Goal: Task Accomplishment & Management: Use online tool/utility

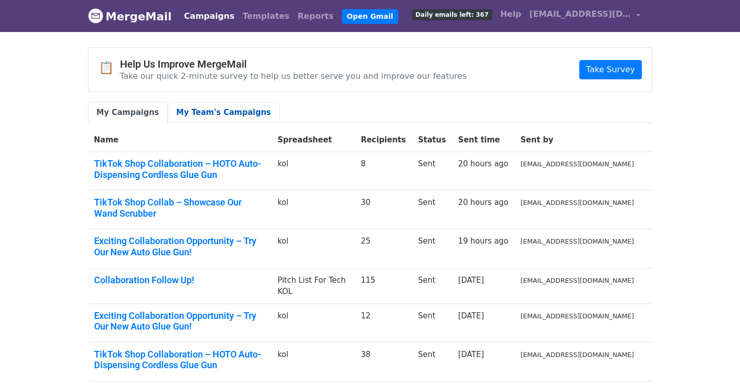
click at [200, 114] on link "My Team's Campaigns" at bounding box center [224, 112] width 112 height 21
click at [255, 22] on link "Templates" at bounding box center [266, 16] width 55 height 20
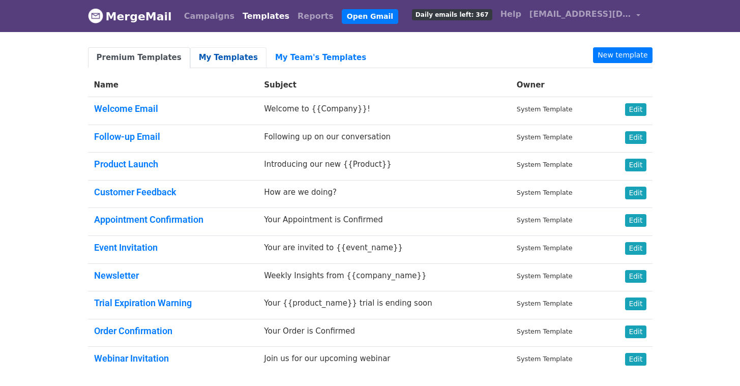
click at [220, 50] on link "My Templates" at bounding box center [228, 57] width 76 height 21
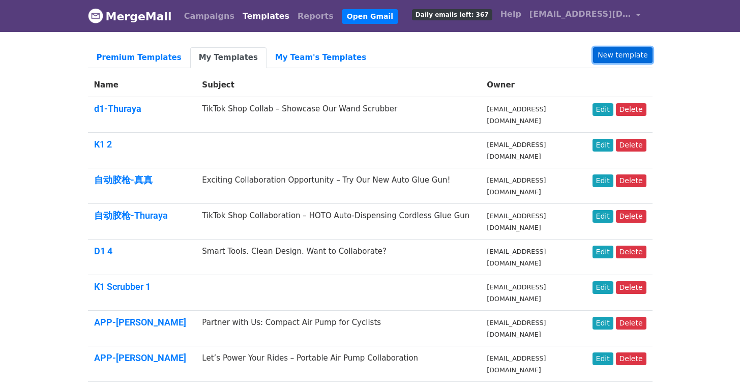
click at [634, 56] on link "New template" at bounding box center [622, 55] width 59 height 16
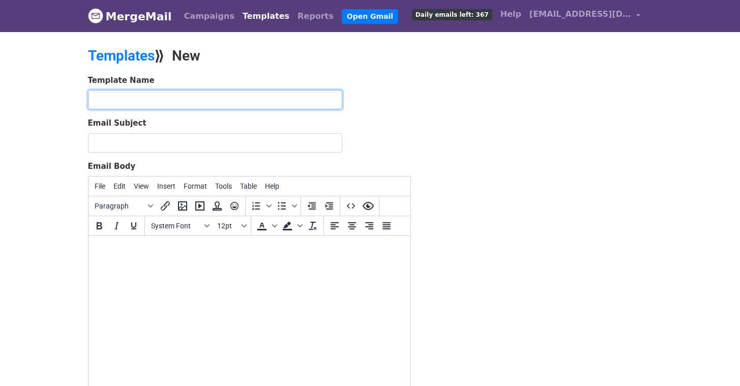
click at [172, 105] on input "text" at bounding box center [215, 99] width 254 height 19
type input "q"
type input "胶枪+d1- 星锐"
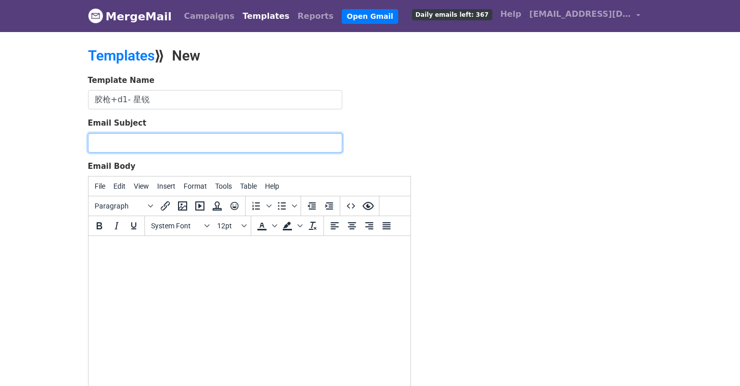
click at [139, 142] on input "Email Subject" at bounding box center [215, 142] width 254 height 19
click at [265, 145] on input "TikTok Shop Collab – Showcase Our Wand Scrubber" at bounding box center [215, 142] width 254 height 19
click at [300, 144] on input "TikTok Shop Collab – Showcase Our Wand Scrubber" at bounding box center [215, 142] width 254 height 19
drag, startPoint x: 295, startPoint y: 142, endPoint x: 167, endPoint y: 144, distance: 128.2
click at [167, 144] on input "TikTok Shop Collab – Showcase Our Wand Scrubber" at bounding box center [215, 142] width 254 height 19
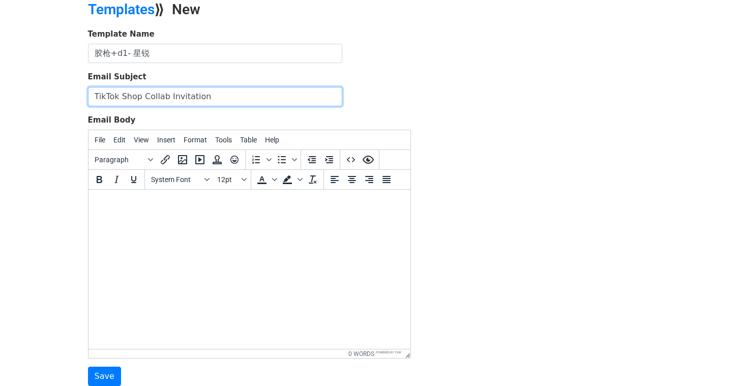
scroll to position [80, 0]
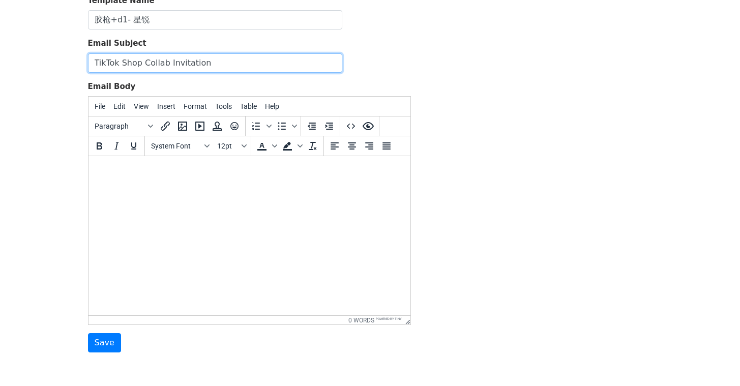
type input "TikTok Shop Collab Invitation"
click at [145, 153] on div "System Font 12pt" at bounding box center [198, 146] width 106 height 20
click at [143, 167] on body at bounding box center [249, 169] width 306 height 11
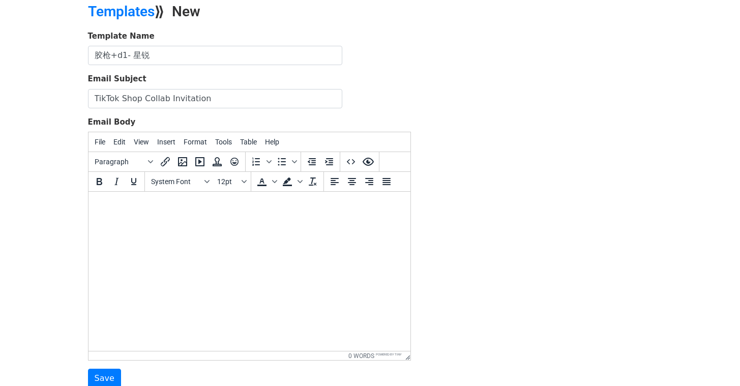
scroll to position [87, 0]
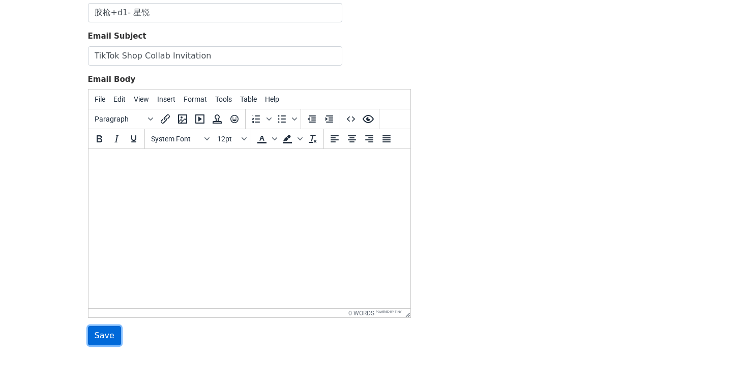
click at [92, 338] on input "Save" at bounding box center [104, 335] width 33 height 19
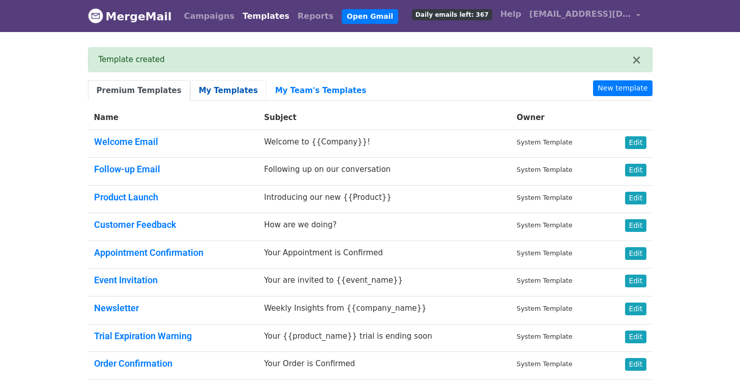
click at [212, 93] on link "My Templates" at bounding box center [228, 90] width 76 height 21
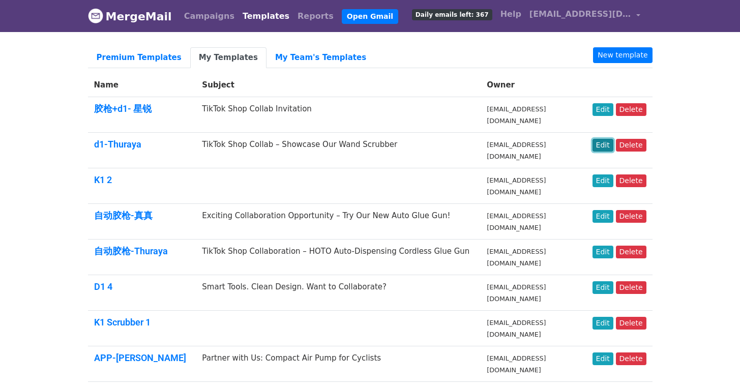
click at [604, 147] on link "Edit" at bounding box center [603, 145] width 21 height 13
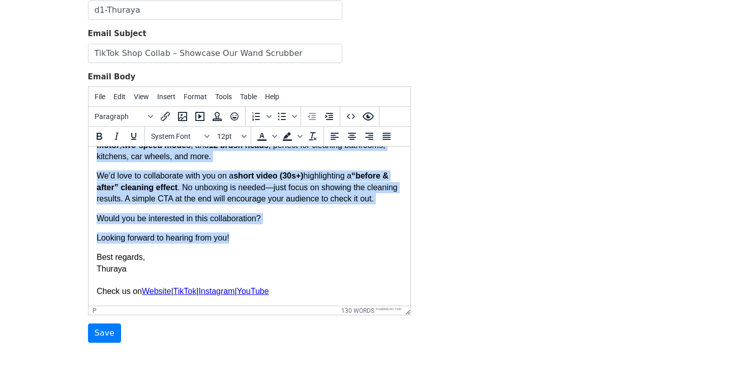
scroll to position [80, 0]
drag, startPoint x: 96, startPoint y: 157, endPoint x: 271, endPoint y: 267, distance: 207.1
click at [271, 267] on body "Hi {{First Name}} , Hope this email finds you well. I'm reaching out from HOTO …" at bounding box center [249, 192] width 306 height 212
copy body "Hi {{First Name}} , Hope this email finds you well. I'm reaching out from HOTO …"
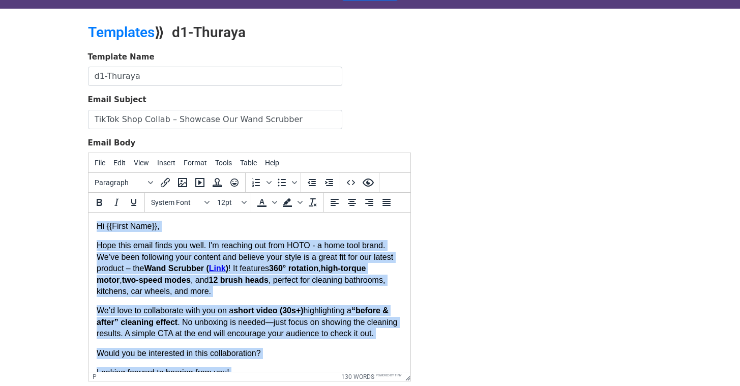
scroll to position [0, 0]
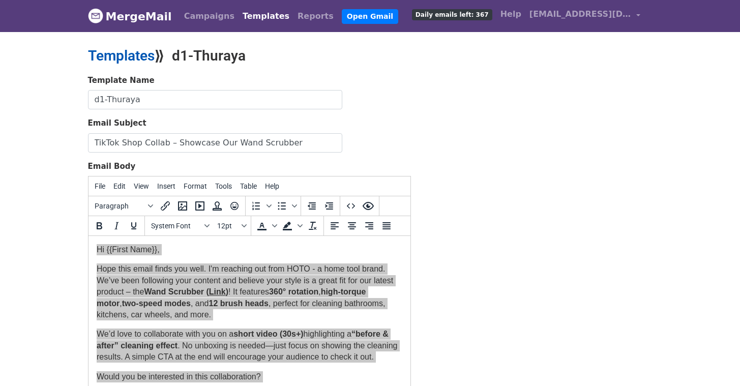
click at [105, 55] on link "Templates" at bounding box center [121, 55] width 67 height 17
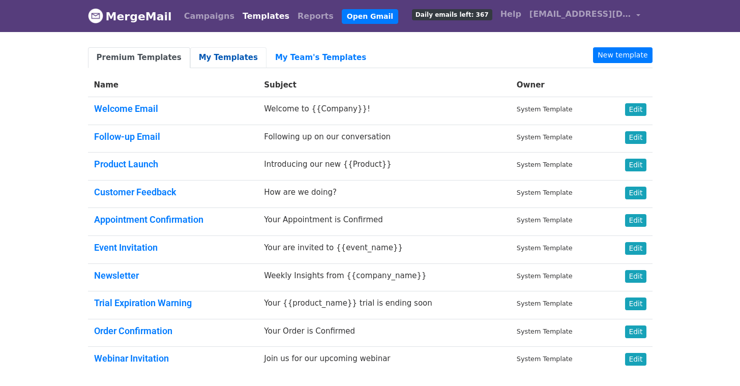
click at [219, 55] on link "My Templates" at bounding box center [228, 57] width 76 height 21
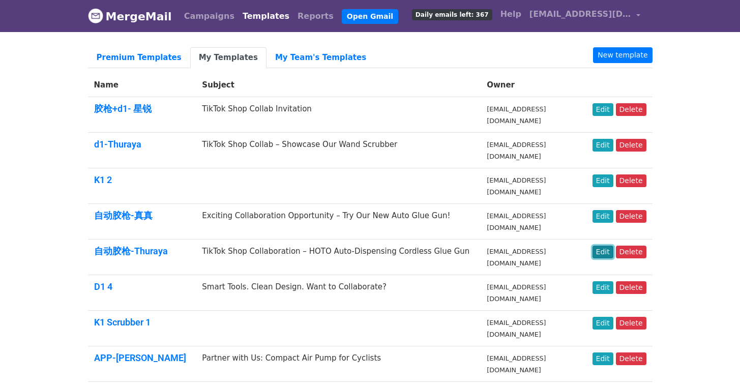
click at [606, 253] on link "Edit" at bounding box center [603, 252] width 21 height 13
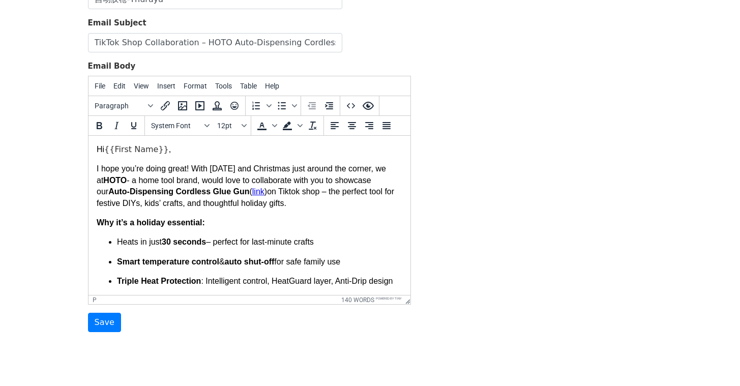
drag, startPoint x: 94, startPoint y: 169, endPoint x: 207, endPoint y: 187, distance: 113.8
click at [207, 187] on html "Hi {{First Name}} , I hope you’re doing great! With Halloween and Christmas jus…" at bounding box center [249, 303] width 322 height 334
click at [165, 174] on p "I hope you’re doing great! With Halloween and Christmas just around the corner,…" at bounding box center [249, 186] width 306 height 46
click at [99, 171] on p "I hope you’re doing great! With Halloween and Christmas just around the corner,…" at bounding box center [249, 186] width 306 height 46
click at [96, 169] on p "I hope you’re doing great! With Halloween and Christmas just around the corner,…" at bounding box center [249, 186] width 306 height 46
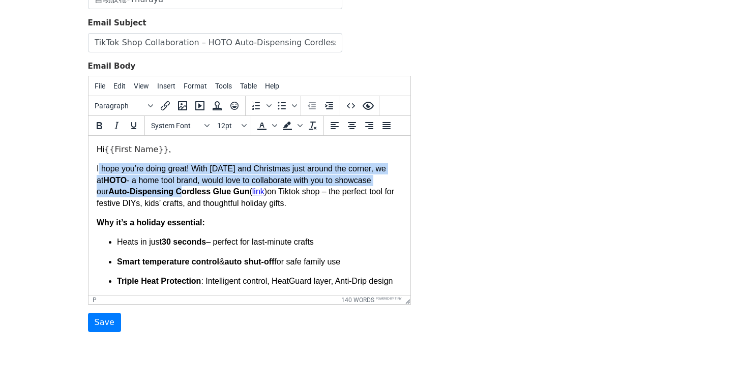
drag, startPoint x: 97, startPoint y: 169, endPoint x: 181, endPoint y: 187, distance: 85.8
click at [181, 187] on p "I hope you’re doing great! With Halloween and Christmas just around the corner,…" at bounding box center [249, 186] width 306 height 46
drag, startPoint x: 160, startPoint y: 179, endPoint x: 155, endPoint y: 179, distance: 5.6
click at [160, 179] on p "I hope you’re doing great! With Halloween and Christmas just around the corner,…" at bounding box center [249, 186] width 306 height 46
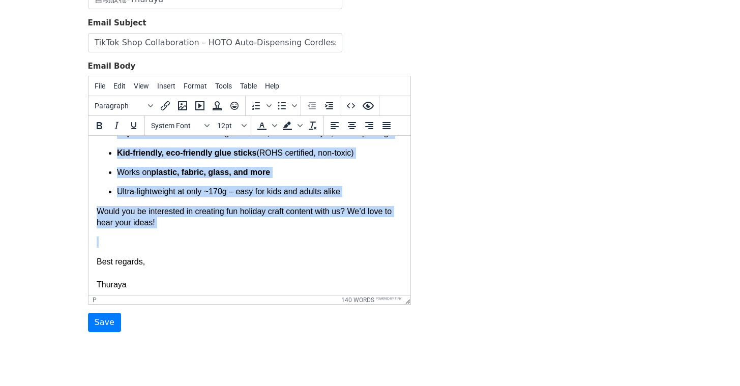
scroll to position [153, 0]
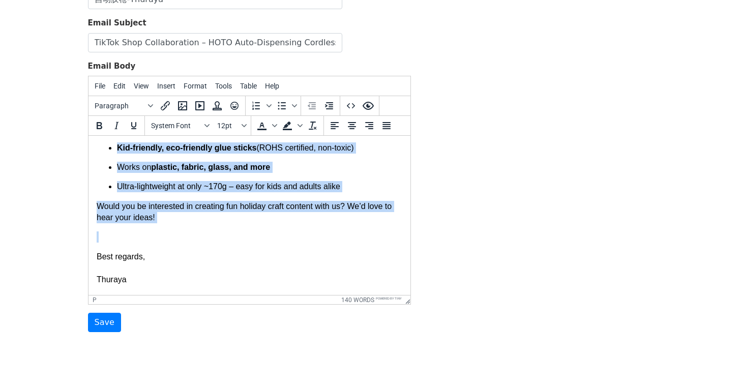
drag, startPoint x: 97, startPoint y: 169, endPoint x: 250, endPoint y: 247, distance: 172.0
click at [250, 247] on body "Hi {{First Name}} , I hope you’re doing great! With Halloween and Christmas jus…" at bounding box center [249, 149] width 306 height 317
copy body "I hope you’re doing great! With Halloween and Christmas just around the corner,…"
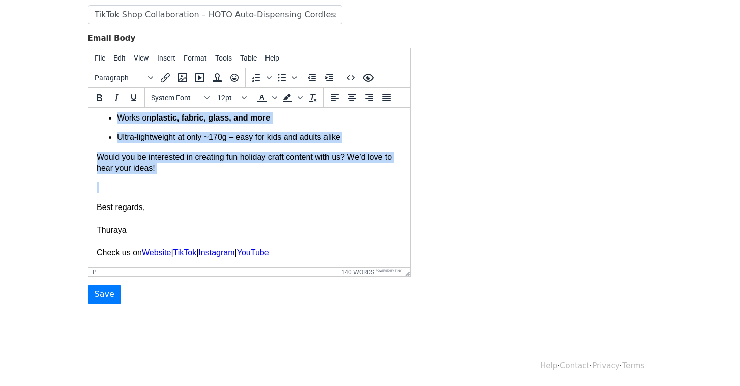
scroll to position [186, 0]
drag, startPoint x: 288, startPoint y: 253, endPoint x: 90, endPoint y: 255, distance: 198.4
click at [90, 255] on html "Hi {{First Name}} , I hope you’re doing great! With Halloween and Christmas jus…" at bounding box center [249, 100] width 322 height 334
copy p "Check us on Website | TikTok | Instagram | YouTube﻿"
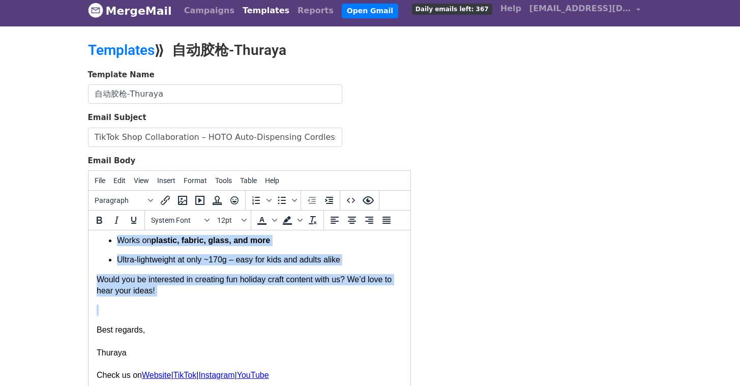
scroll to position [0, 0]
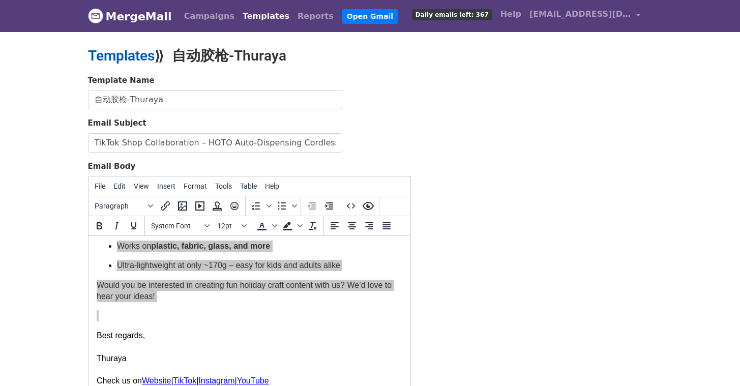
click at [110, 51] on link "Templates" at bounding box center [121, 55] width 67 height 17
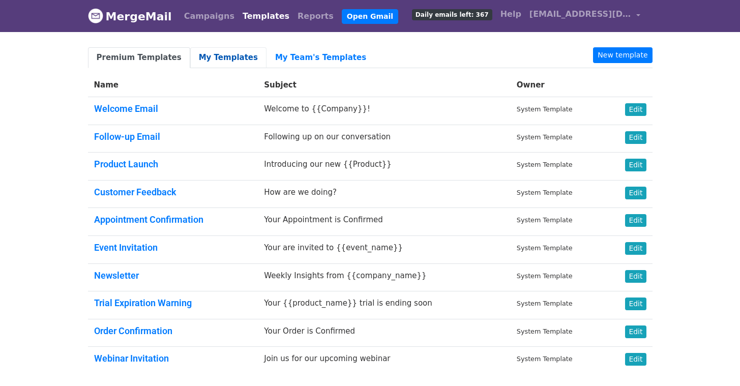
click at [210, 53] on link "My Templates" at bounding box center [228, 57] width 76 height 21
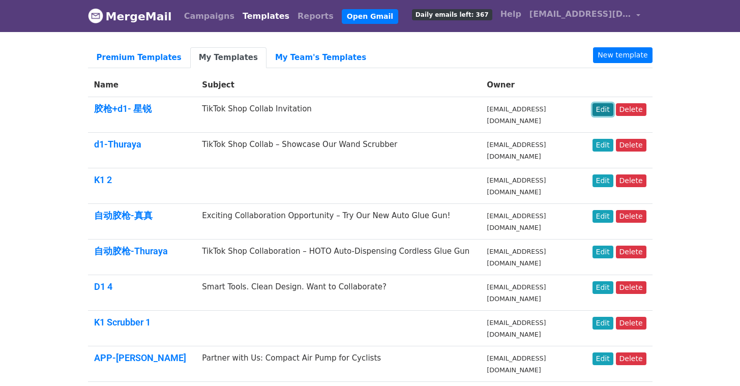
click at [602, 109] on link "Edit" at bounding box center [603, 109] width 21 height 13
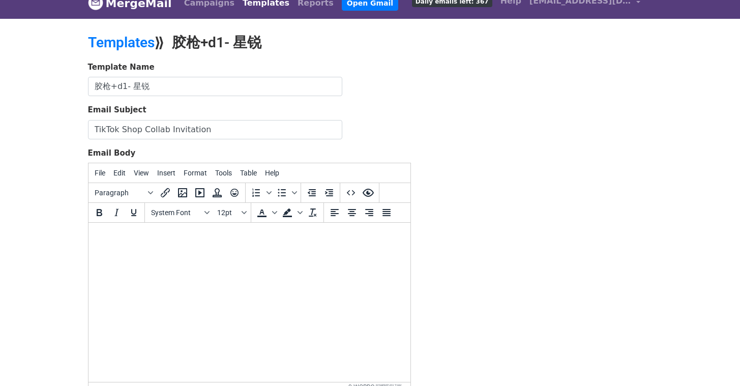
scroll to position [128, 0]
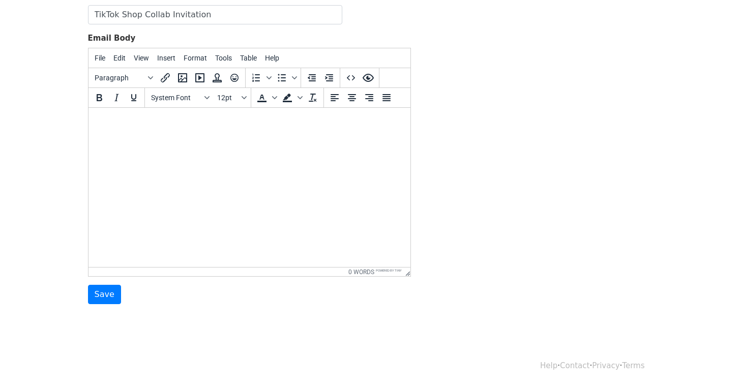
click at [148, 135] on html at bounding box center [249, 121] width 322 height 27
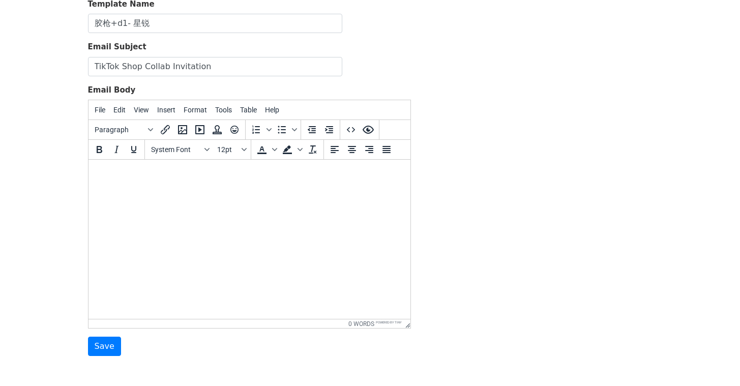
scroll to position [35, 0]
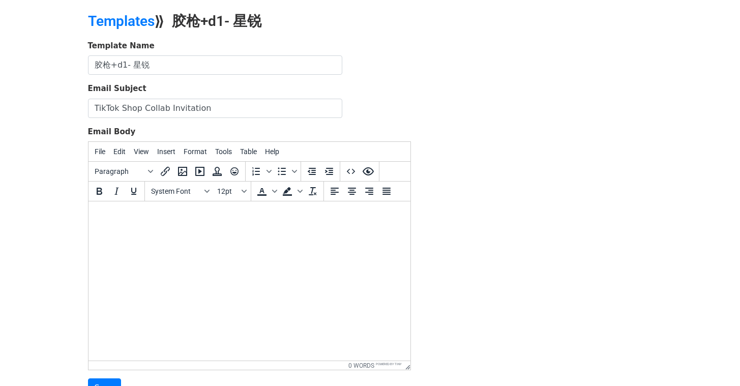
paste body
click at [97, 214] on body "Check us on Website | TikTok | Instagram | YouTube﻿" at bounding box center [249, 215] width 306 height 11
click at [104, 212] on div at bounding box center [249, 215] width 306 height 11
click at [131, 213] on div at bounding box center [249, 215] width 306 height 11
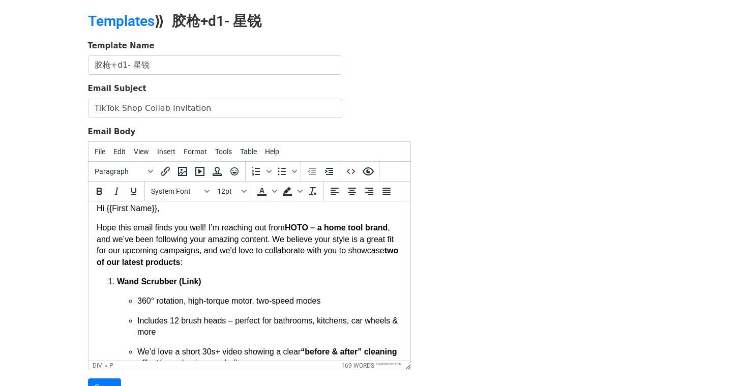
scroll to position [0, 0]
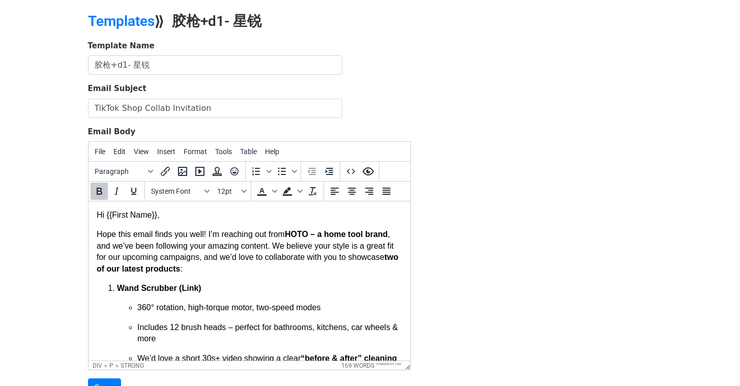
click at [234, 268] on strong "two of our latest products" at bounding box center [247, 263] width 302 height 20
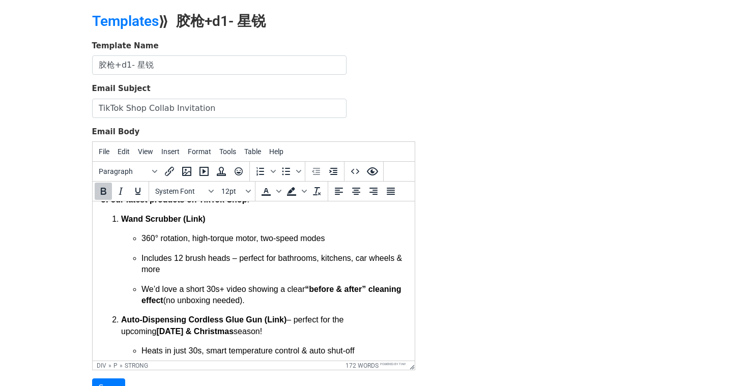
scroll to position [50, 0]
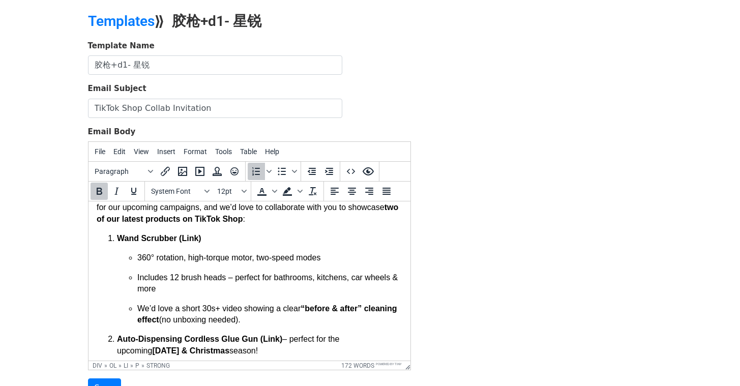
click at [198, 237] on strong "Wand Scrubber (Link)" at bounding box center [158, 238] width 84 height 9
click at [200, 239] on strong "Wand Scrubber (Link)" at bounding box center [158, 238] width 84 height 9
drag, startPoint x: 202, startPoint y: 238, endPoint x: 183, endPoint y: 240, distance: 19.9
click at [183, 240] on p "Wand Scrubber (Link)" at bounding box center [258, 238] width 285 height 11
click at [164, 171] on icon "Insert/edit link" at bounding box center [165, 171] width 9 height 9
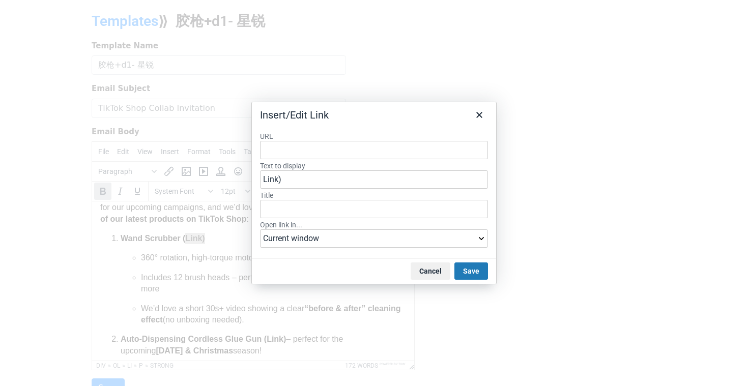
click at [306, 154] on input "URL" at bounding box center [374, 150] width 228 height 18
type input "https://hototools.com/products/hoto-wand-cordless-spin-scrubber"
click at [471, 269] on button "Save" at bounding box center [471, 271] width 34 height 17
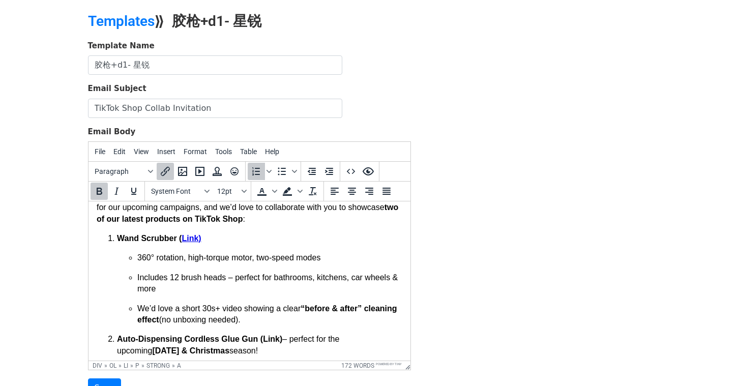
click at [293, 255] on p "360° rotation, high-torque motor, two-speed modes" at bounding box center [269, 257] width 265 height 11
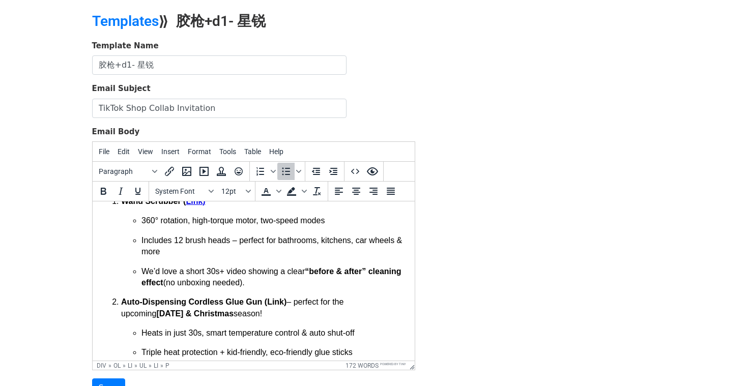
scroll to position [132, 0]
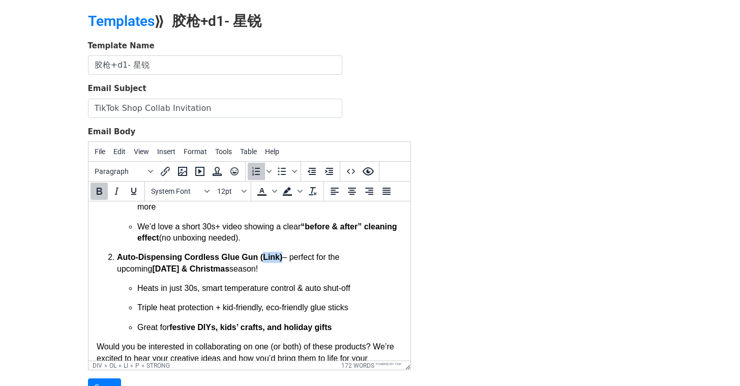
drag, startPoint x: 281, startPoint y: 258, endPoint x: 264, endPoint y: 261, distance: 18.0
click at [264, 261] on strong "Auto-Dispensing Cordless Glue Gun (Link)" at bounding box center [198, 257] width 165 height 9
click at [162, 168] on icon "Insert/edit link" at bounding box center [165, 171] width 12 height 12
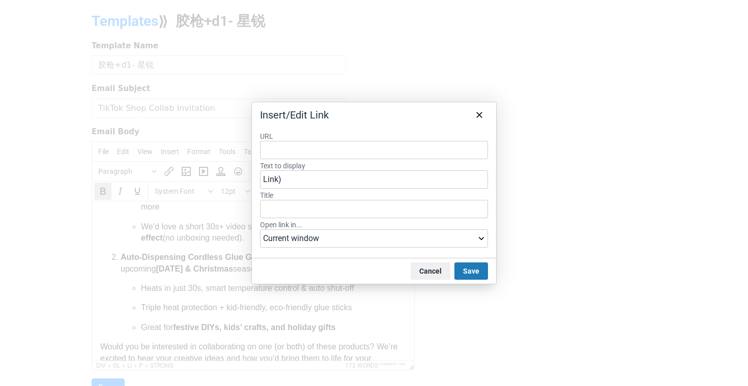
click at [335, 157] on input "URL" at bounding box center [374, 150] width 228 height 18
type input "https://hototools.com/products/cordless-hot-glue-gun-auto?_pos=1&_psq=glue+gun&…"
click at [478, 275] on button "Save" at bounding box center [471, 271] width 34 height 17
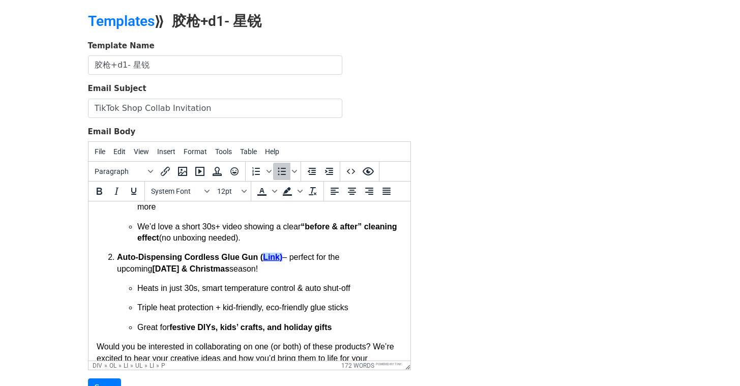
click at [339, 278] on li "Auto-Dispensing Cordless Glue Gun ( Link) – perfect for the upcoming Halloween …" at bounding box center [258, 292] width 285 height 81
click at [244, 274] on p "Auto-Dispensing Cordless Glue Gun ( Link) – perfect for the upcoming Halloween …" at bounding box center [258, 263] width 285 height 23
click at [236, 269] on p "Auto-Dispensing Cordless Glue Gun ( Link) – perfect for the upcoming Halloween …" at bounding box center [258, 263] width 285 height 23
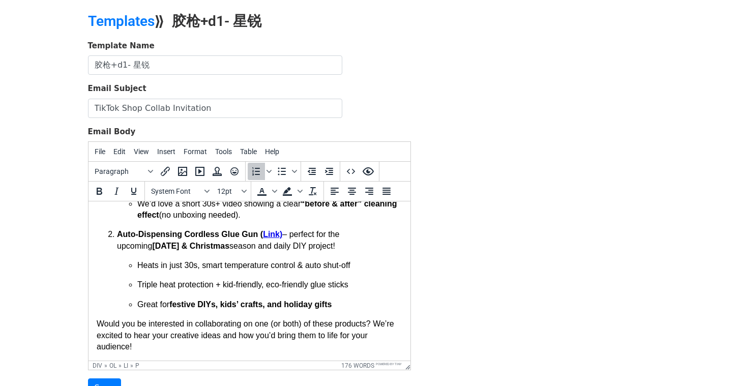
scroll to position [155, 0]
click at [348, 308] on p "Great for festive DIYs, kids’ crafts, and holiday gifts" at bounding box center [269, 304] width 265 height 11
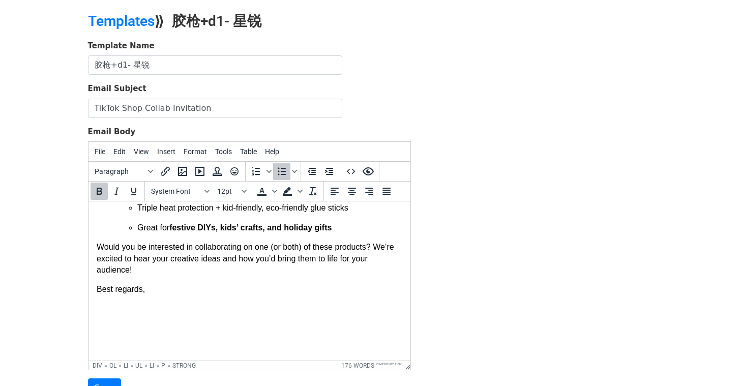
scroll to position [249, 0]
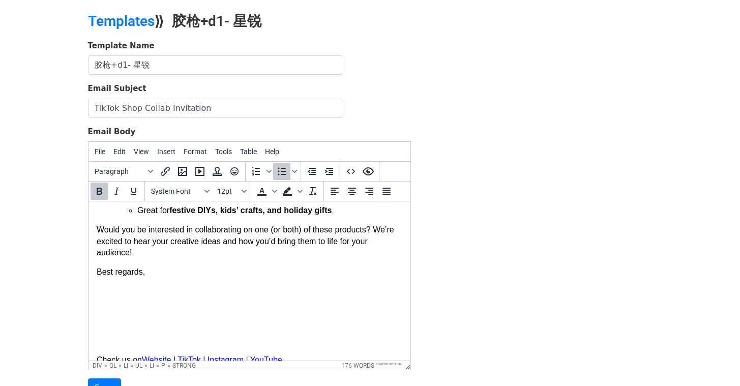
click at [167, 286] on div at bounding box center [249, 291] width 306 height 11
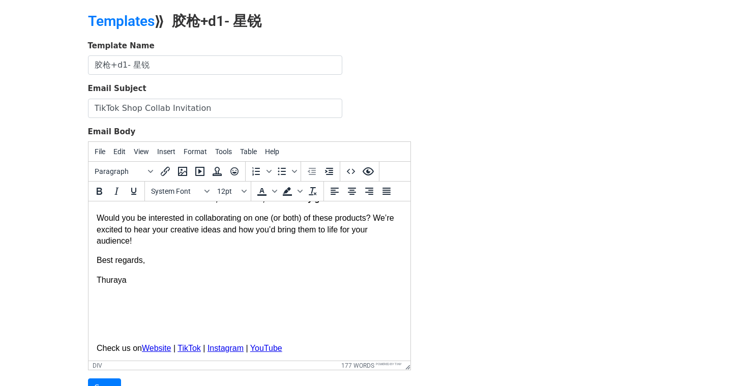
scroll to position [263, 0]
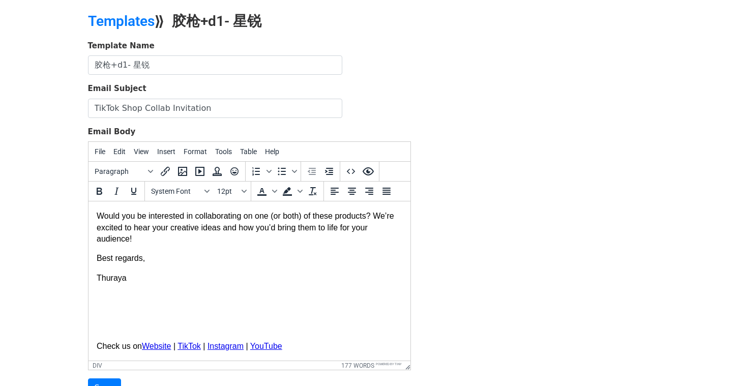
click at [151, 301] on div at bounding box center [249, 301] width 306 height 11
click at [148, 332] on div at bounding box center [249, 335] width 306 height 11
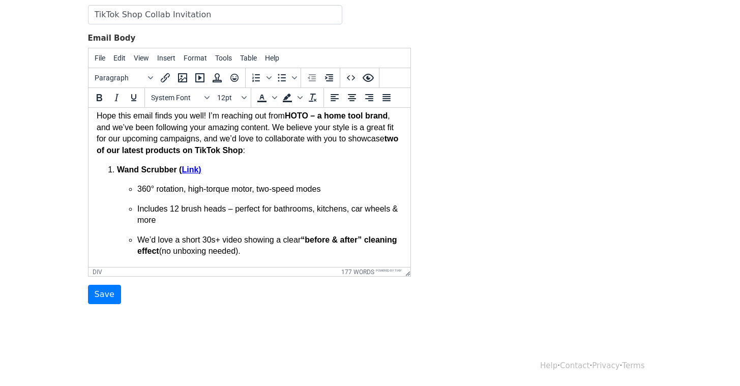
scroll to position [0, 0]
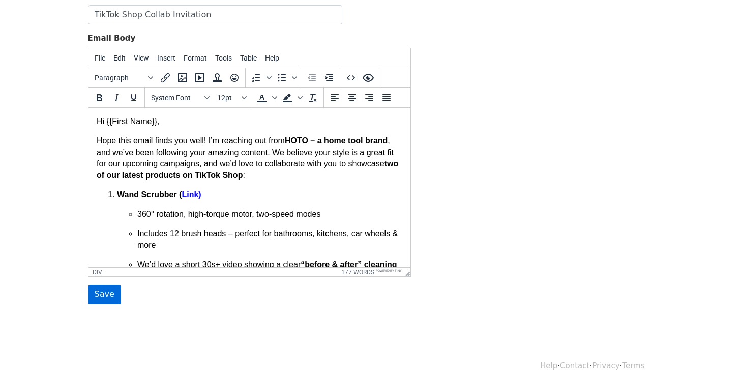
click at [92, 298] on input "Save" at bounding box center [104, 294] width 33 height 19
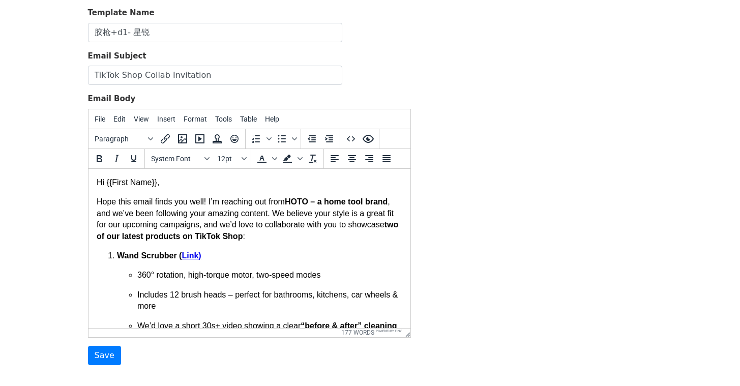
scroll to position [161, 0]
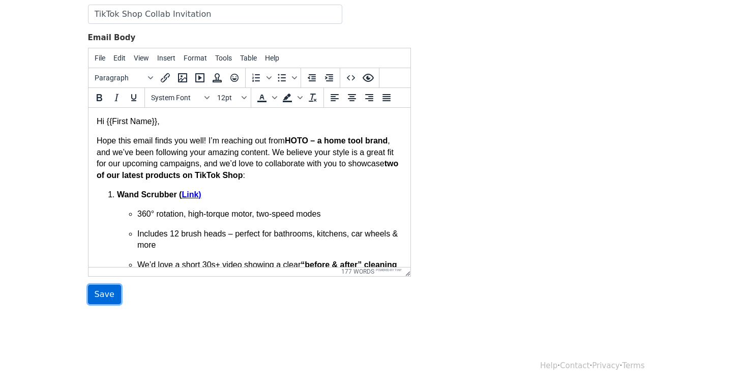
click at [109, 298] on input "Save" at bounding box center [104, 294] width 33 height 19
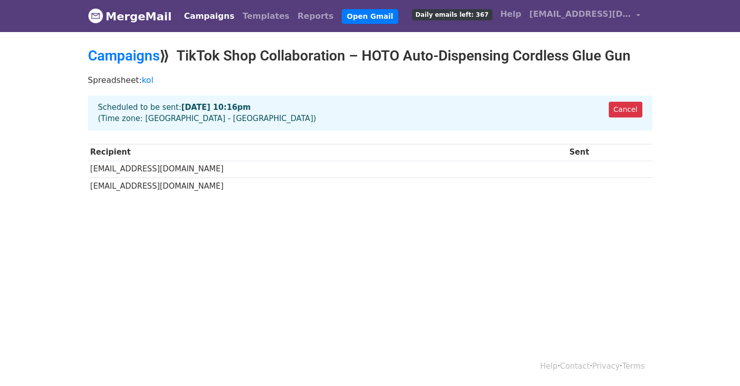
click at [206, 17] on link "Campaigns" at bounding box center [209, 16] width 59 height 20
